Goal: Task Accomplishment & Management: Manage account settings

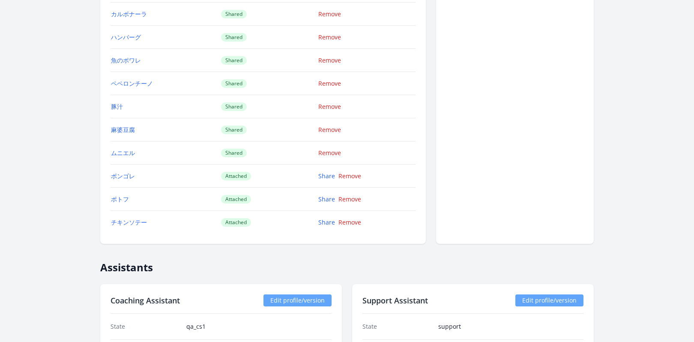
scroll to position [1018, 0]
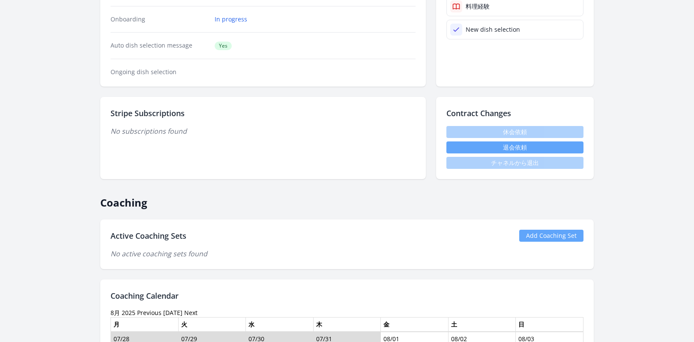
scroll to position [291, 0]
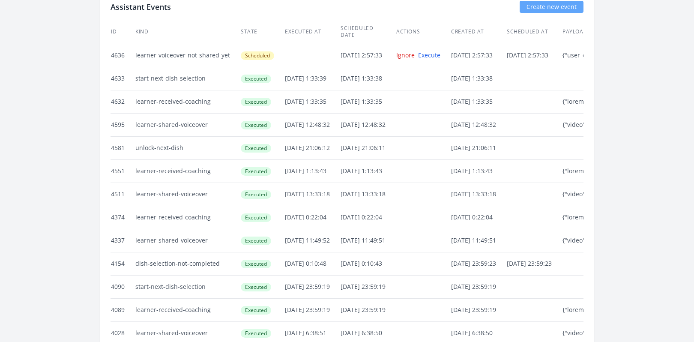
scroll to position [1605, 0]
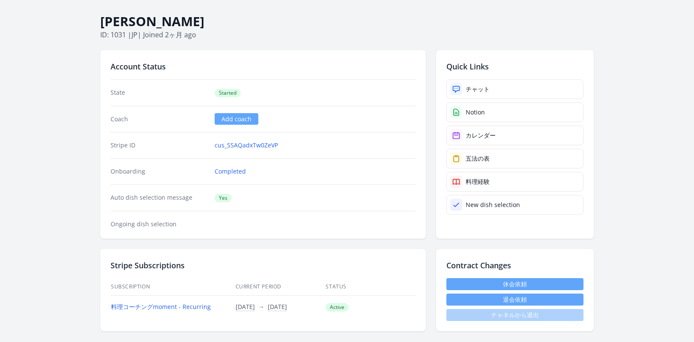
scroll to position [30, 0]
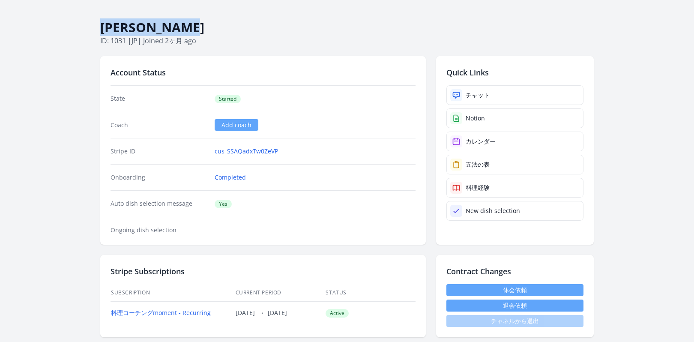
drag, startPoint x: 195, startPoint y: 30, endPoint x: 100, endPoint y: 31, distance: 94.7
click at [100, 31] on h1 "[PERSON_NAME]" at bounding box center [347, 27] width 494 height 16
copy h1 "[PERSON_NAME]"
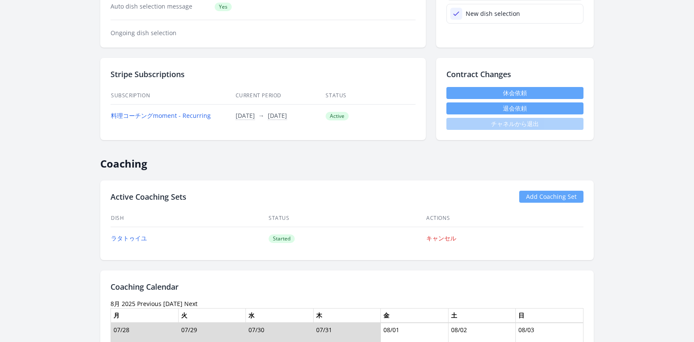
scroll to position [0, 0]
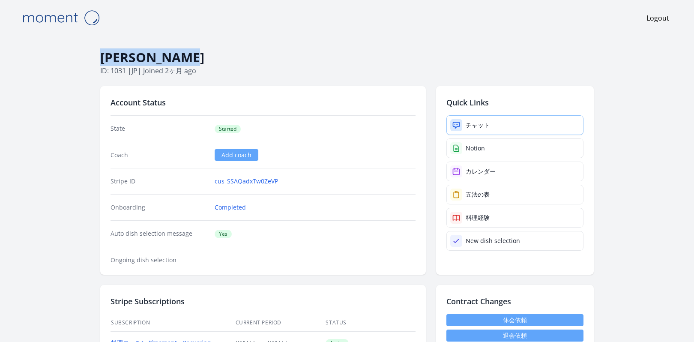
click at [468, 128] on div "チャット" at bounding box center [478, 125] width 24 height 9
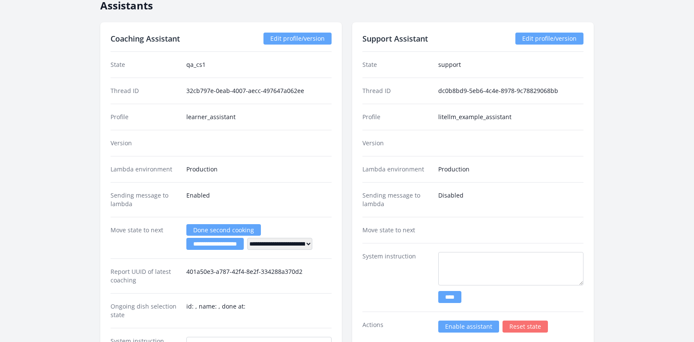
scroll to position [924, 0]
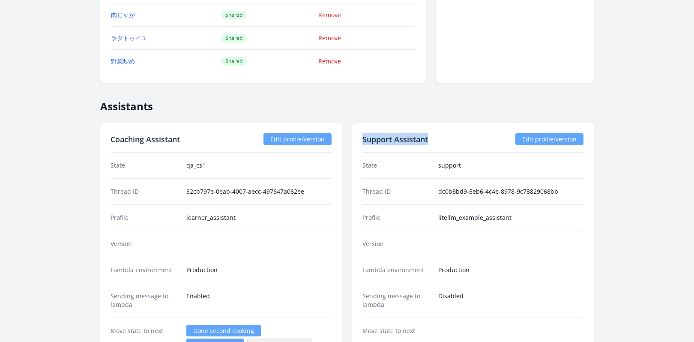
drag, startPoint x: 429, startPoint y: 139, endPoint x: 362, endPoint y: 139, distance: 67.3
click at [362, 139] on div "Support Assistant Edit profile/version State support Thread ID dc0b8bd9-5eb6-4c…" at bounding box center [473, 344] width 242 height 443
copy h2 "Support Assistant"
click at [73, 77] on div "Kimiko Okada ID: 1031 | jp | Joined 2ヶ月 ago Account Status State Started Coach …" at bounding box center [347, 68] width 658 height 1912
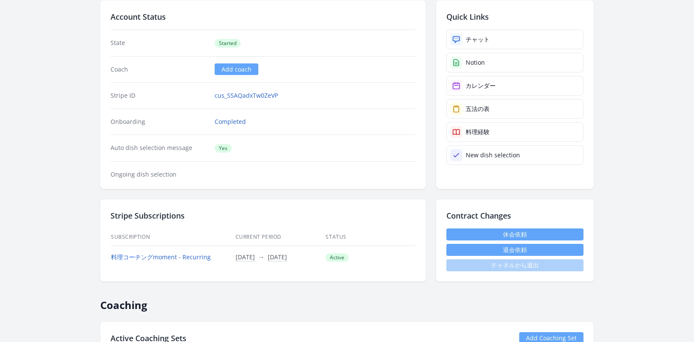
scroll to position [0, 0]
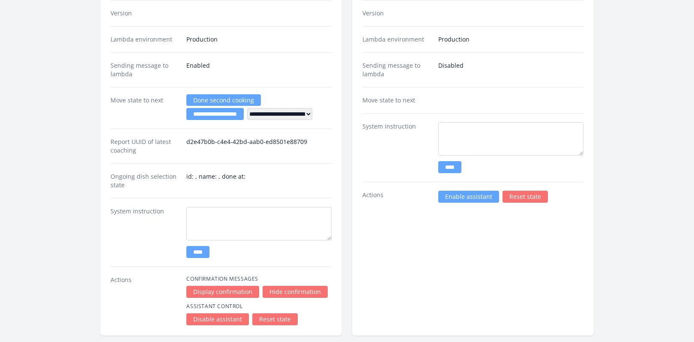
scroll to position [1215, 0]
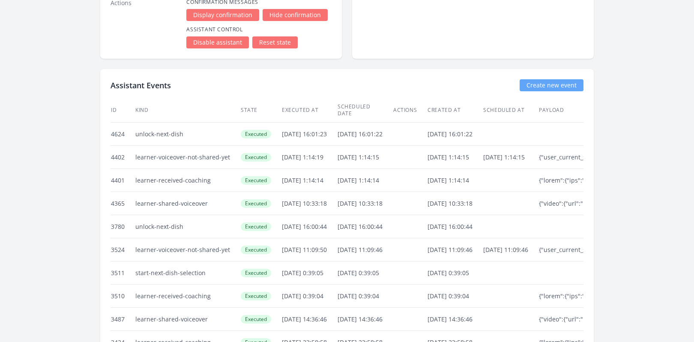
scroll to position [1672, 0]
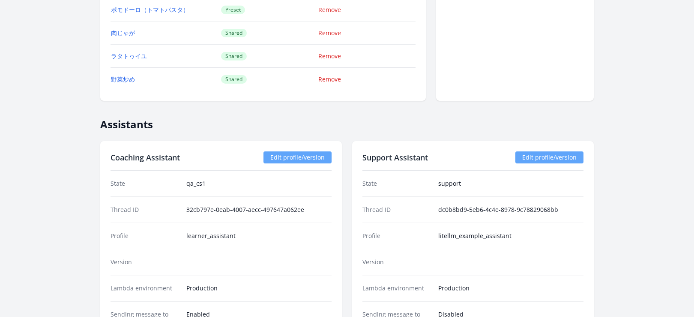
scroll to position [720, 0]
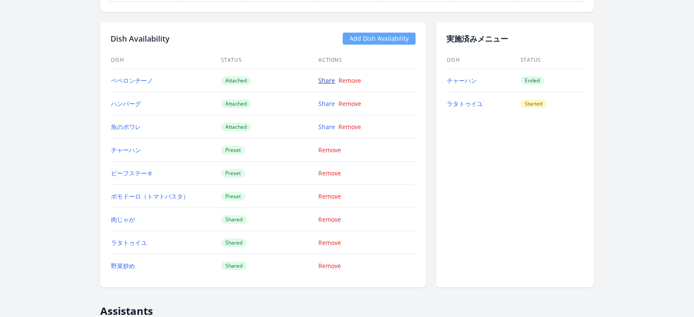
click at [329, 81] on link "Share" at bounding box center [326, 80] width 17 height 8
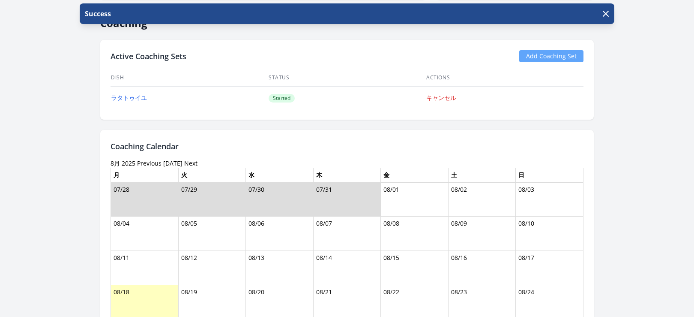
scroll to position [660, 0]
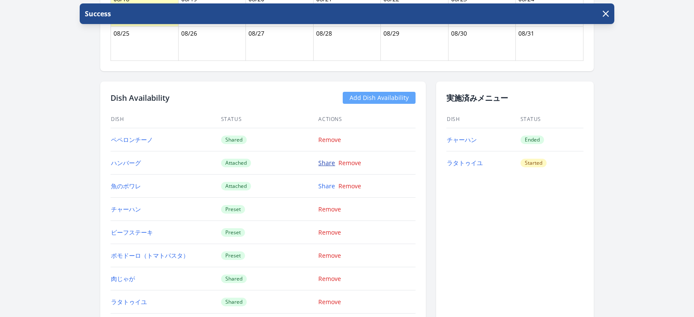
click at [322, 162] on link "Share" at bounding box center [326, 163] width 17 height 8
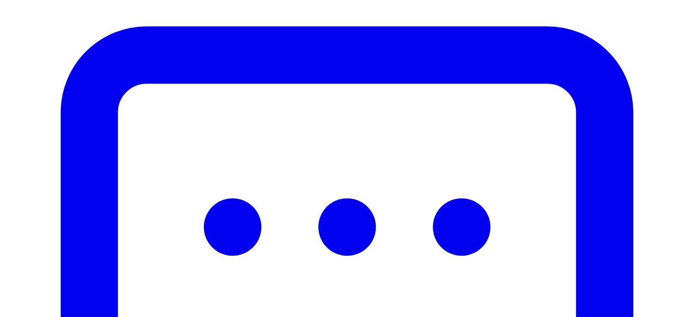
scroll to position [568, 0]
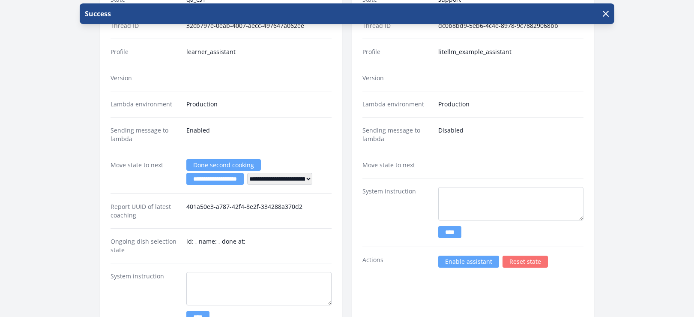
scroll to position [1144, 0]
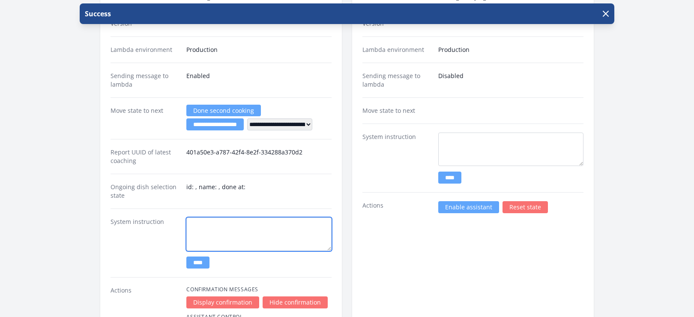
click at [294, 230] on textarea at bounding box center [258, 233] width 145 height 33
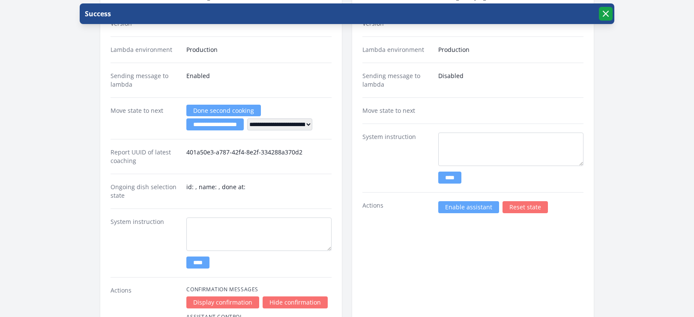
click at [608, 15] on icon "button" at bounding box center [606, 14] width 10 height 10
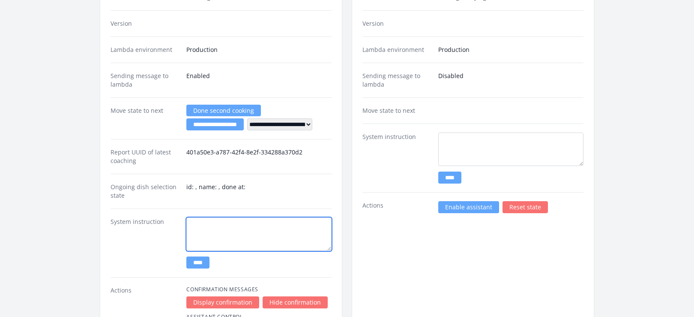
click at [235, 226] on textarea at bounding box center [258, 233] width 145 height 33
paste textarea "**********"
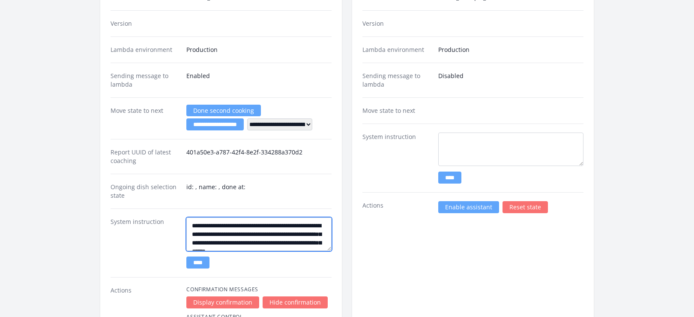
scroll to position [14, 0]
type textarea "**********"
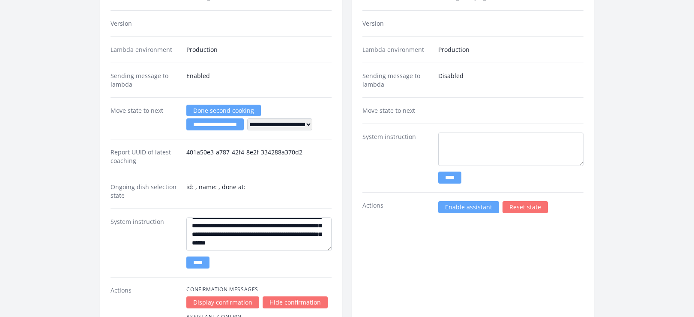
click at [207, 264] on input "****" at bounding box center [197, 262] width 23 height 12
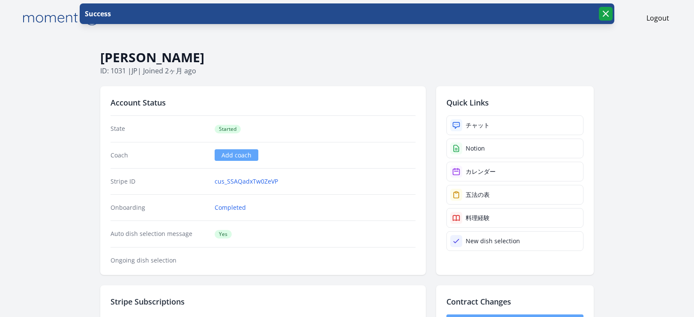
click at [604, 13] on icon "button" at bounding box center [606, 14] width 10 height 10
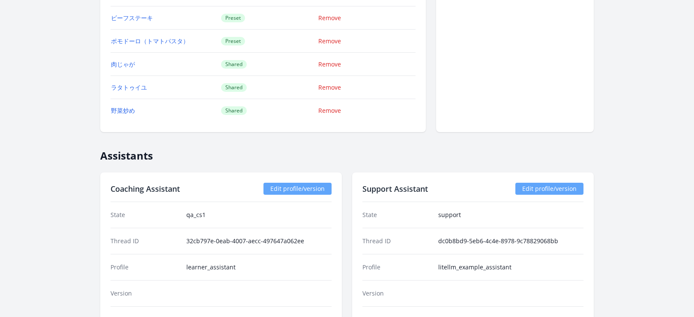
scroll to position [1050, 0]
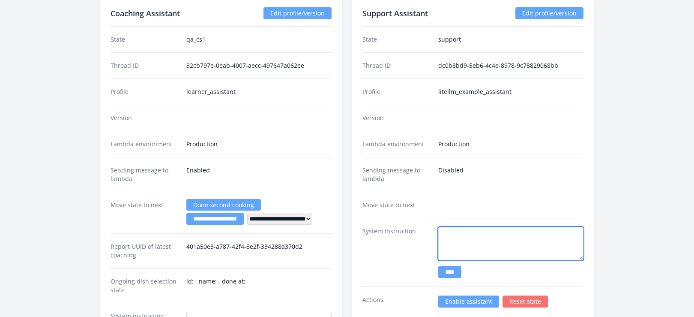
click at [480, 240] on textarea at bounding box center [510, 243] width 145 height 33
paste textarea "**********"
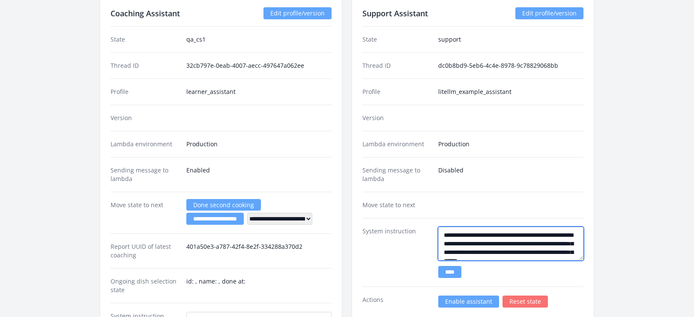
scroll to position [14, 0]
type textarea "**********"
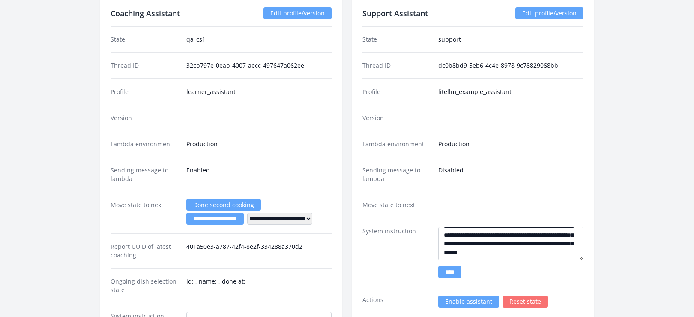
click at [452, 274] on input "****" at bounding box center [449, 272] width 23 height 12
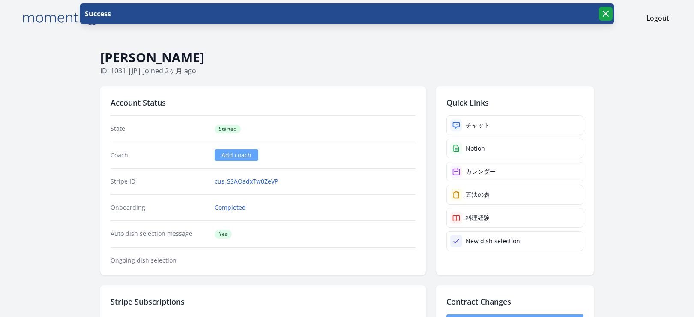
click at [611, 9] on button "button" at bounding box center [606, 14] width 14 height 14
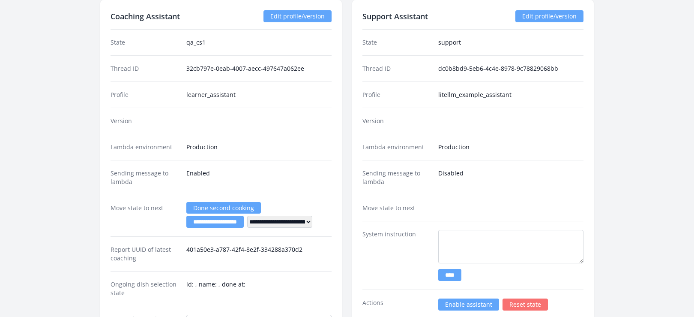
scroll to position [1119, 0]
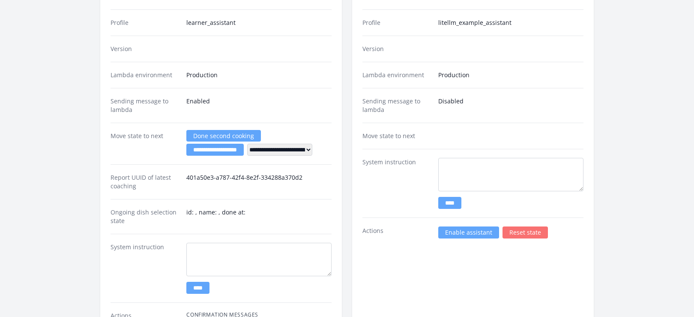
click at [463, 232] on link "Enable assistant" at bounding box center [468, 232] width 61 height 12
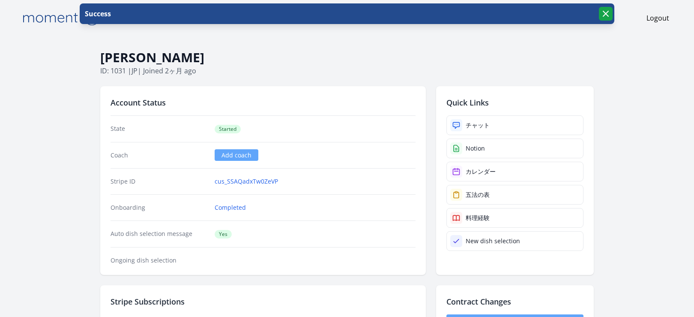
click at [607, 14] on icon "button" at bounding box center [605, 13] width 5 height 5
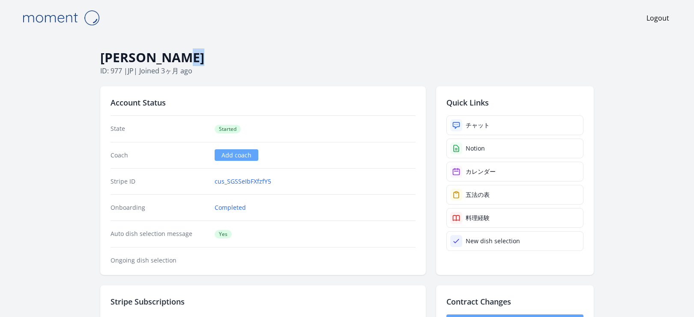
drag, startPoint x: 193, startPoint y: 58, endPoint x: 175, endPoint y: 54, distance: 18.6
click at [177, 56] on h1 "[PERSON_NAME]" at bounding box center [347, 57] width 494 height 16
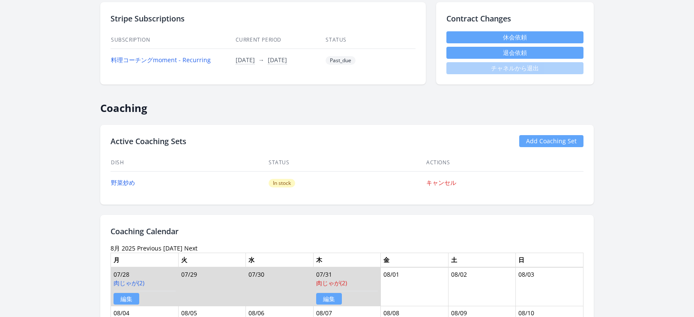
scroll to position [285, 0]
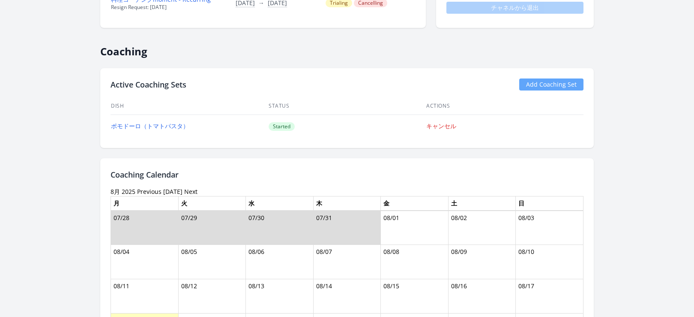
scroll to position [373, 0]
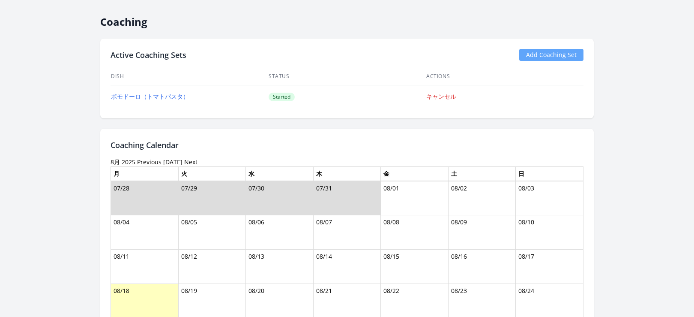
click at [143, 162] on link "Previous" at bounding box center [149, 162] width 24 height 8
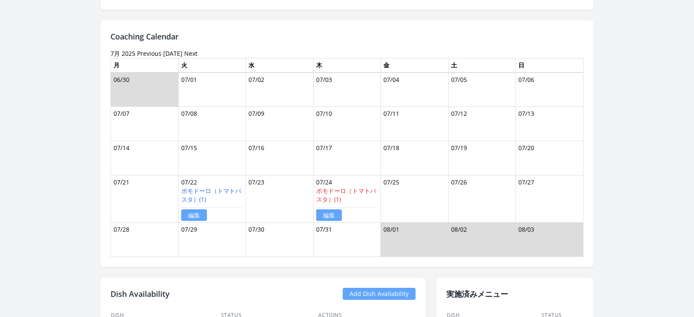
scroll to position [574, 0]
